Goal: Consume media (video, audio)

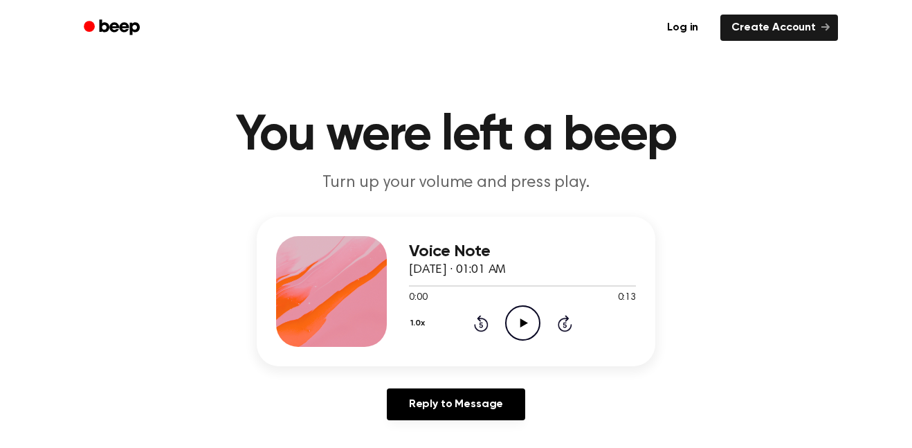
click at [531, 322] on icon "Play Audio" at bounding box center [522, 322] width 35 height 35
click at [530, 324] on icon "Play Audio" at bounding box center [522, 322] width 35 height 35
click at [533, 337] on circle at bounding box center [523, 323] width 34 height 34
click at [536, 322] on icon "Play Audio" at bounding box center [522, 322] width 35 height 35
click at [523, 340] on circle at bounding box center [523, 323] width 34 height 34
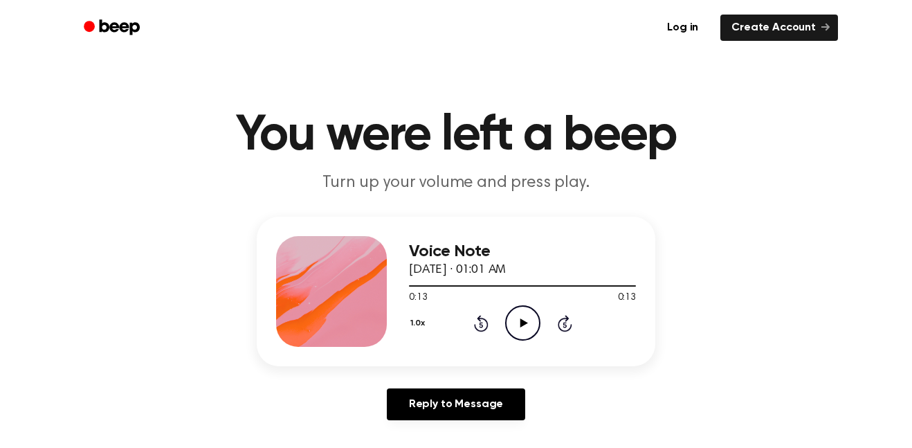
click at [526, 312] on icon "Play Audio" at bounding box center [522, 322] width 35 height 35
click at [513, 314] on icon "Play Audio" at bounding box center [522, 322] width 35 height 35
click at [536, 327] on icon "Play Audio" at bounding box center [522, 322] width 35 height 35
click at [531, 326] on icon "Play Audio" at bounding box center [522, 322] width 35 height 35
click at [534, 312] on icon "Play Audio" at bounding box center [522, 322] width 35 height 35
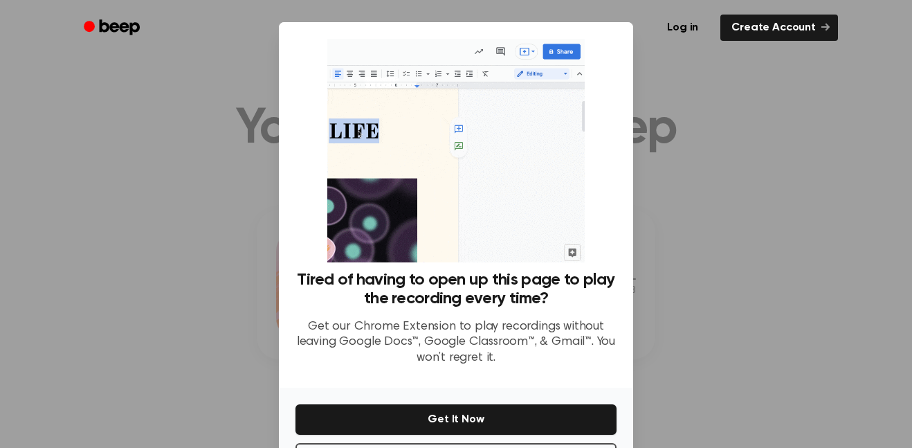
scroll to position [12, 0]
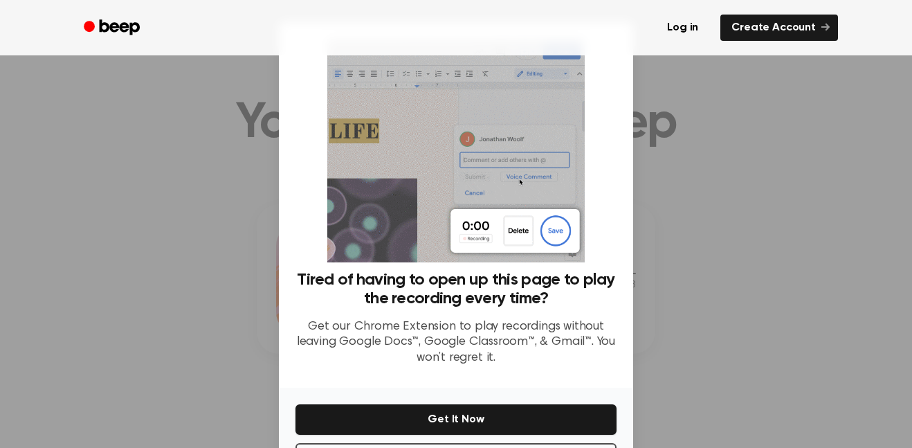
click at [682, 337] on div at bounding box center [456, 224] width 912 height 448
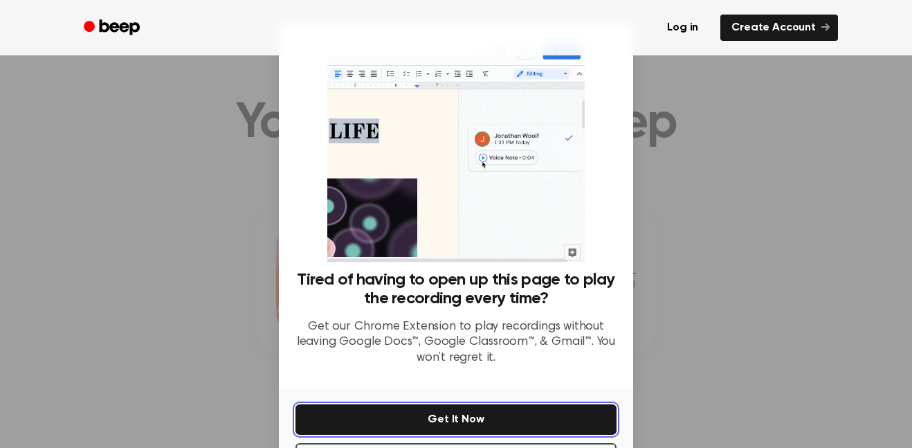
click at [552, 419] on button "Get It Now" at bounding box center [455, 419] width 321 height 30
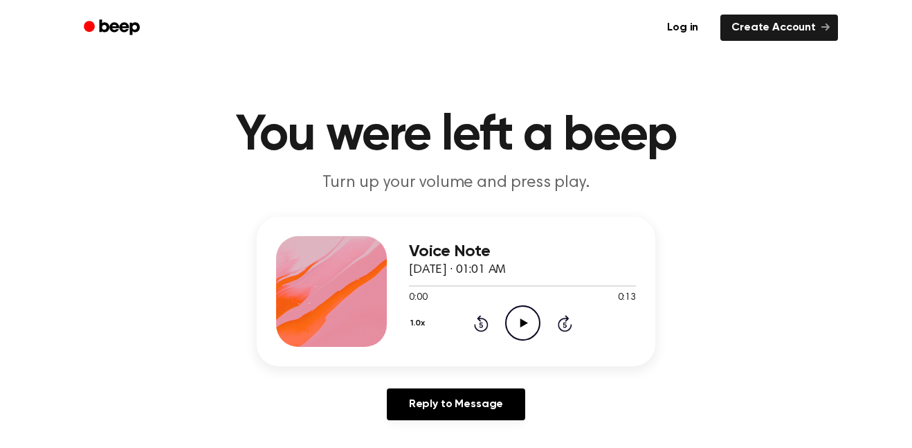
click at [537, 336] on icon "Play Audio" at bounding box center [522, 322] width 35 height 35
click at [526, 329] on icon "Play Audio" at bounding box center [522, 322] width 35 height 35
